Goal: Share content: Share content

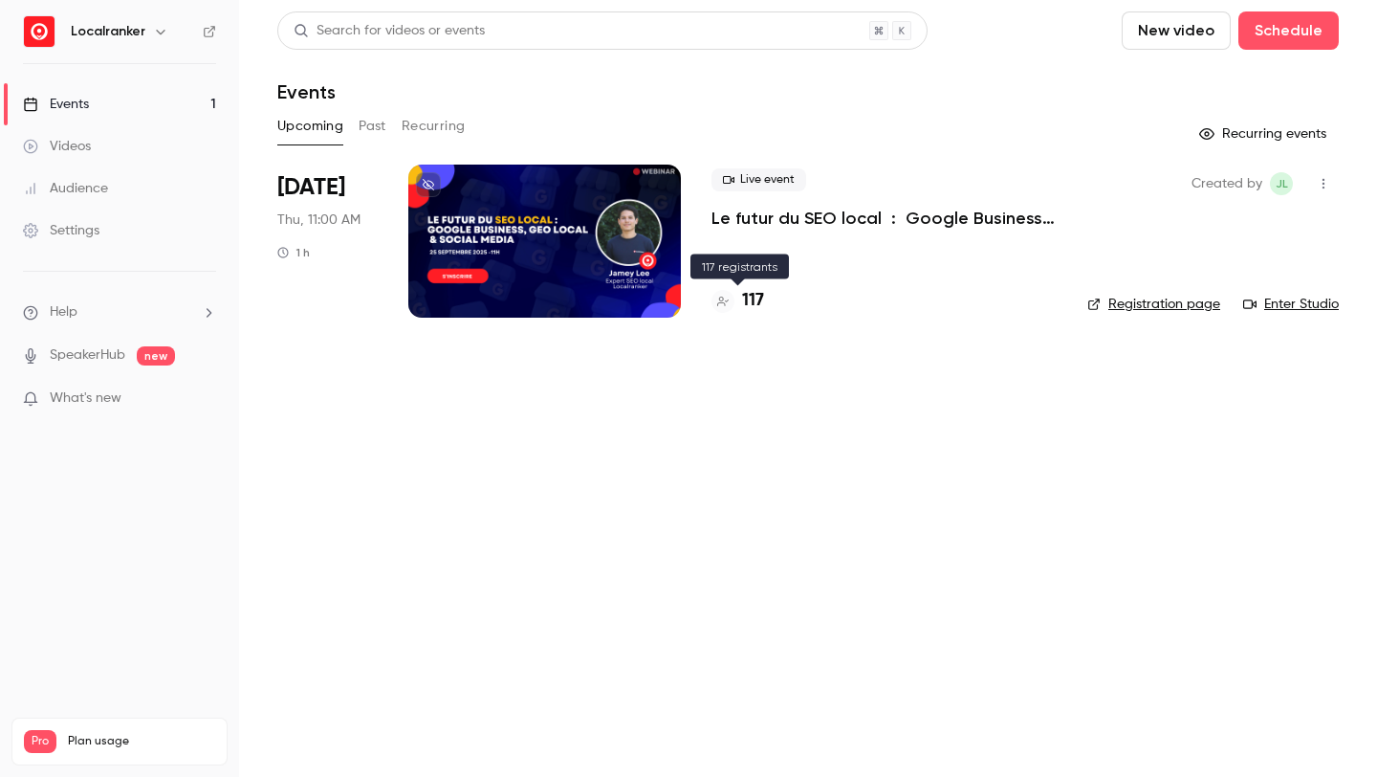
click at [757, 298] on h4 "117" at bounding box center [753, 301] width 22 height 26
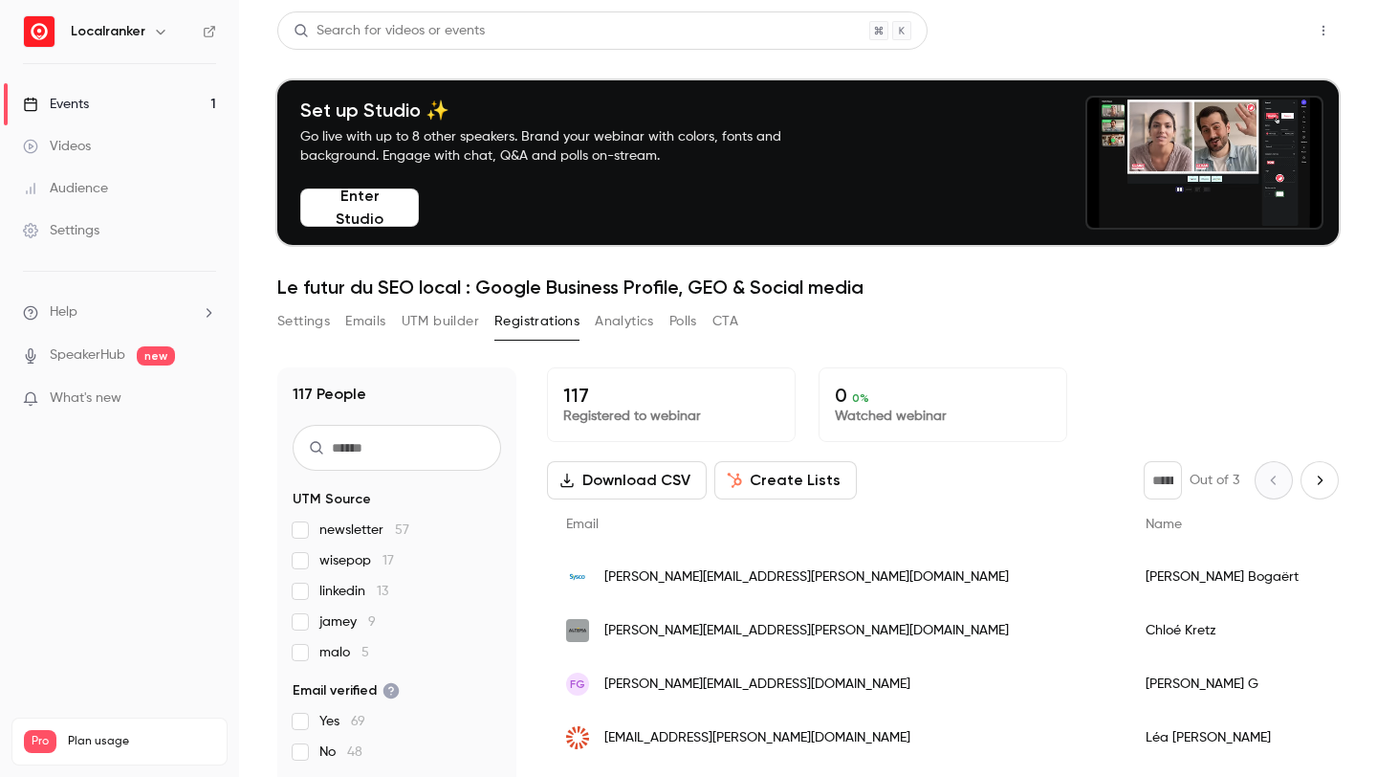
click at [1245, 42] on button "Share" at bounding box center [1256, 30] width 76 height 38
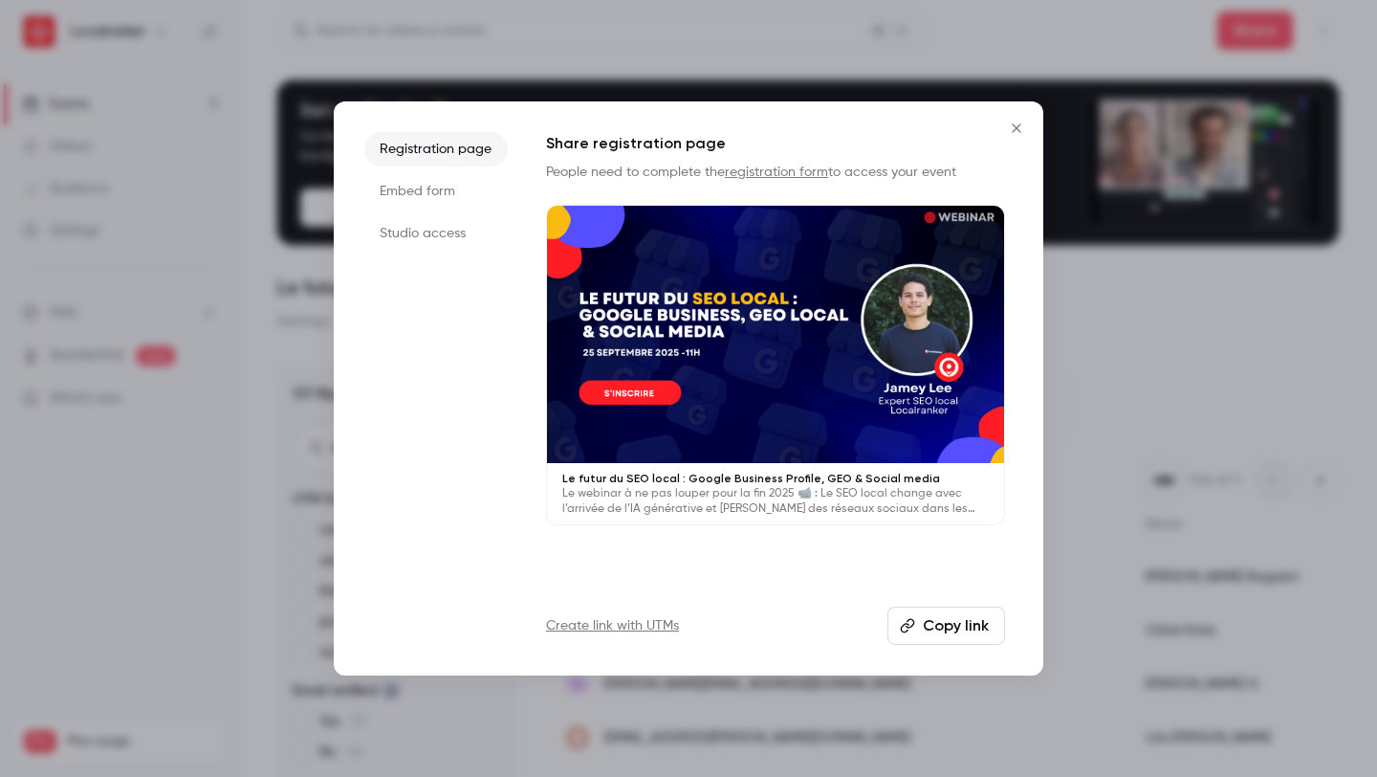
click at [668, 628] on link "Create link with UTMs" at bounding box center [612, 625] width 133 height 19
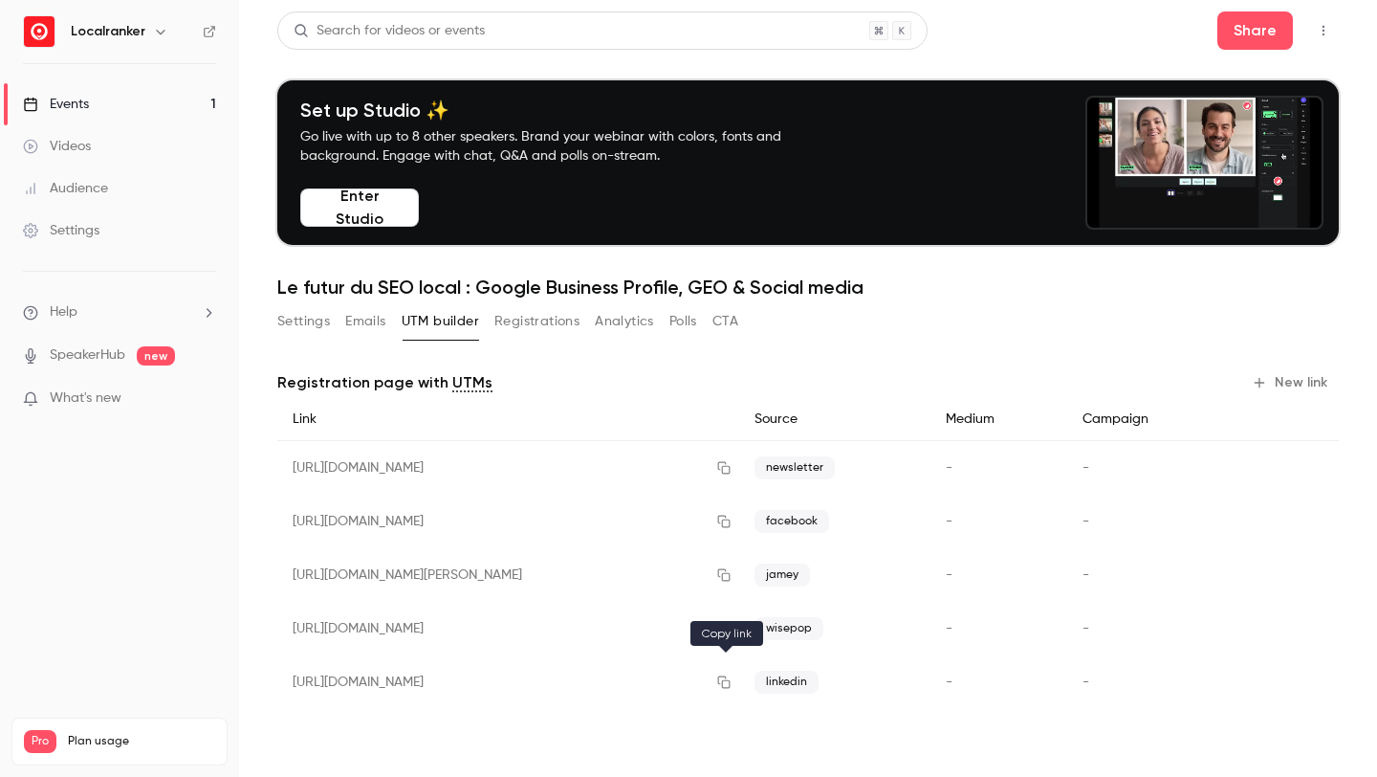
click at [738, 680] on button "button" at bounding box center [724, 682] width 31 height 31
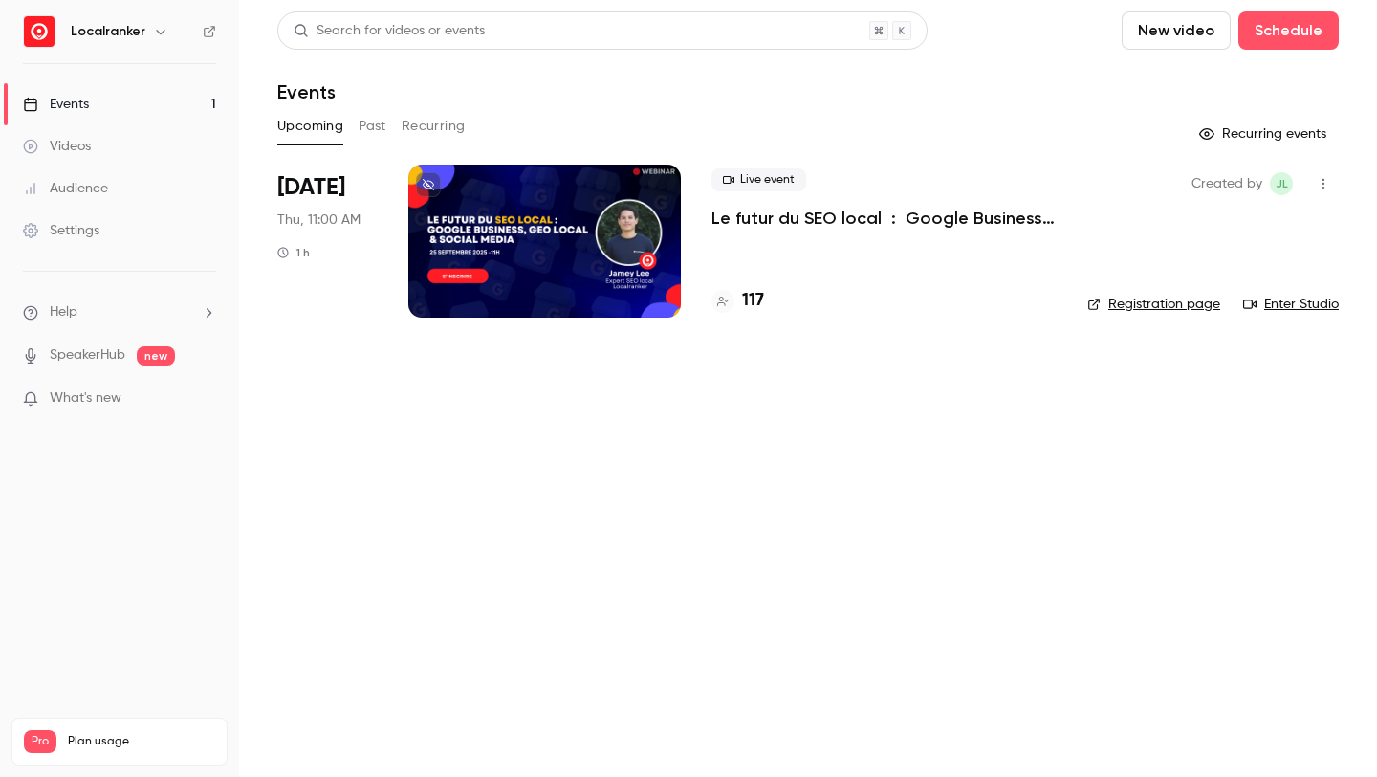
click at [763, 298] on h4 "117" at bounding box center [753, 301] width 22 height 26
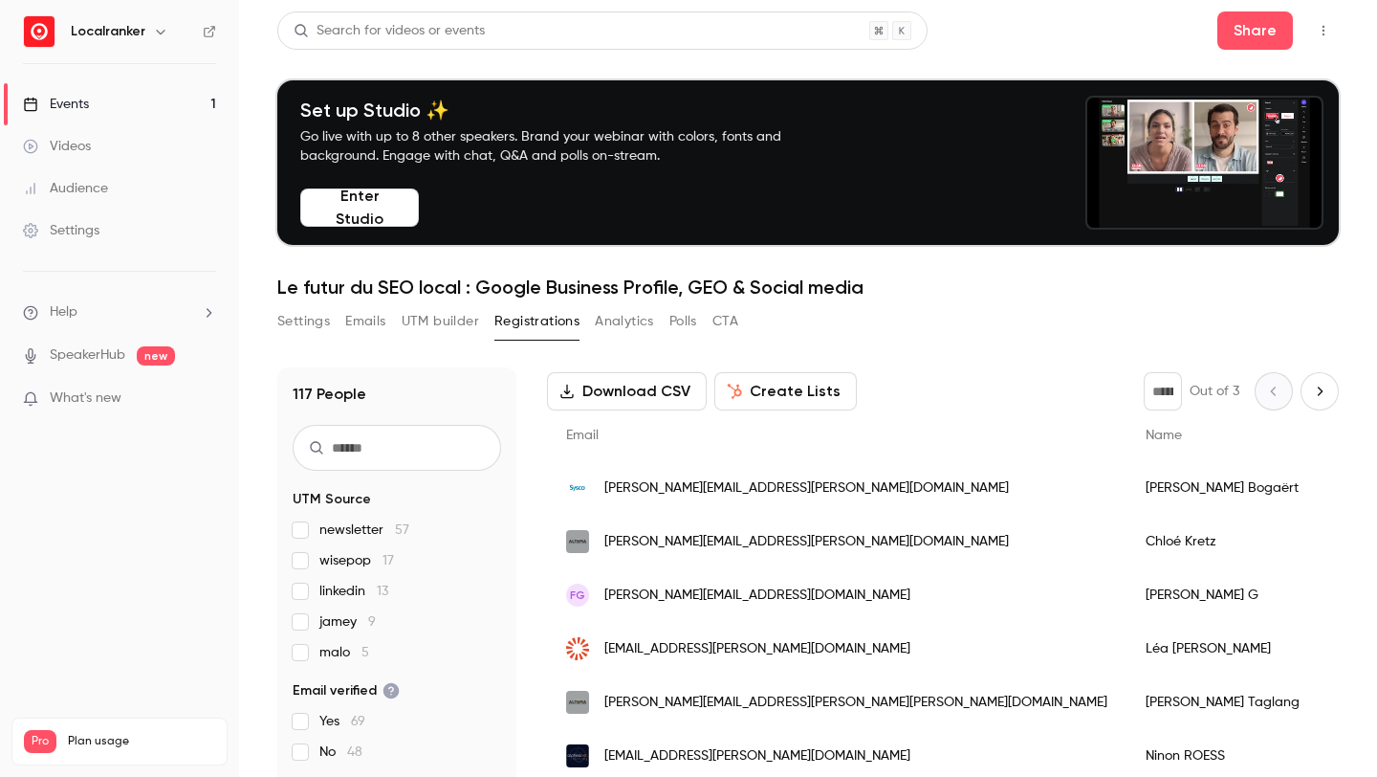
click at [172, 95] on link "Events 1" at bounding box center [119, 104] width 239 height 42
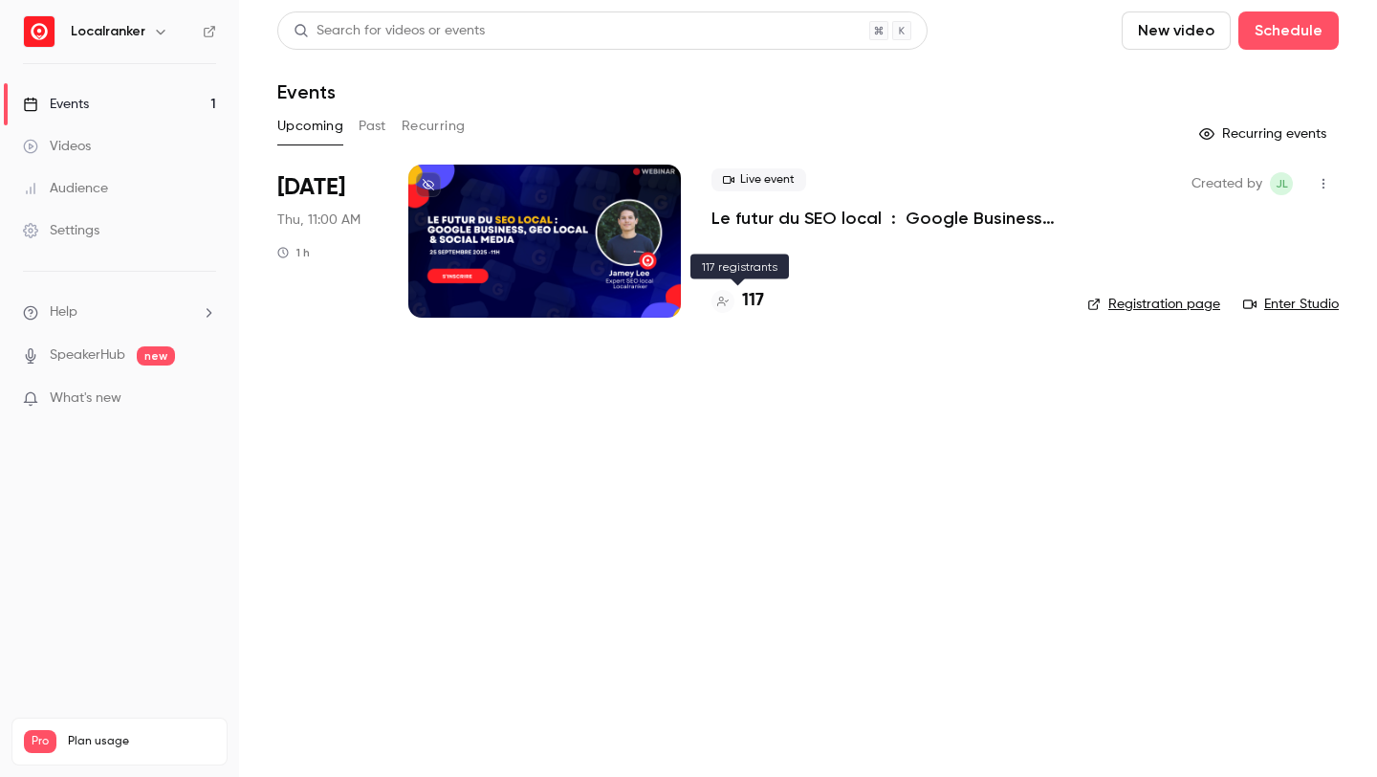
click at [758, 304] on h4 "117" at bounding box center [753, 301] width 22 height 26
